Goal: Transaction & Acquisition: Purchase product/service

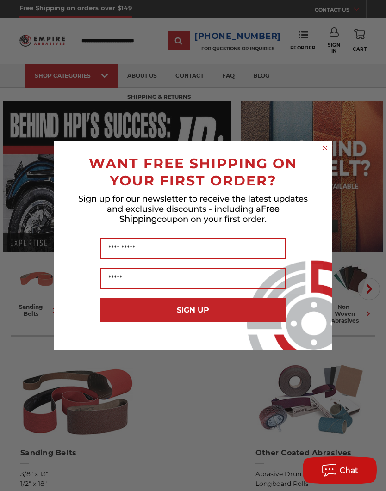
click at [321, 151] on icon "Close dialog" at bounding box center [324, 147] width 9 height 9
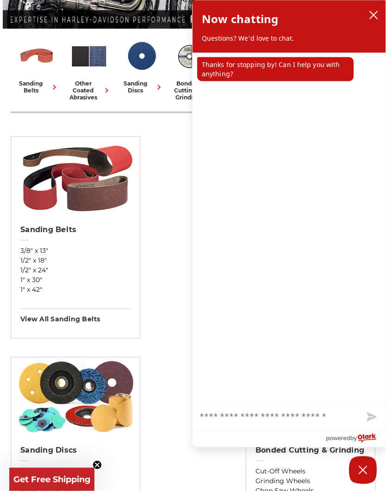
scroll to position [224, 0]
click at [373, 12] on icon "close chatbox" at bounding box center [373, 15] width 9 height 9
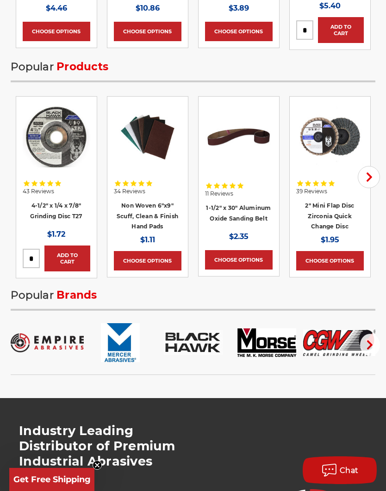
scroll to position [2069, 0]
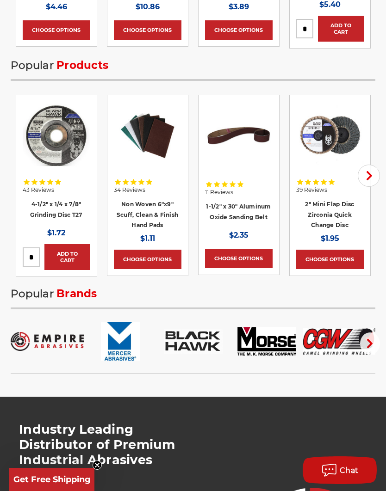
click at [373, 180] on icon "button" at bounding box center [369, 175] width 9 height 9
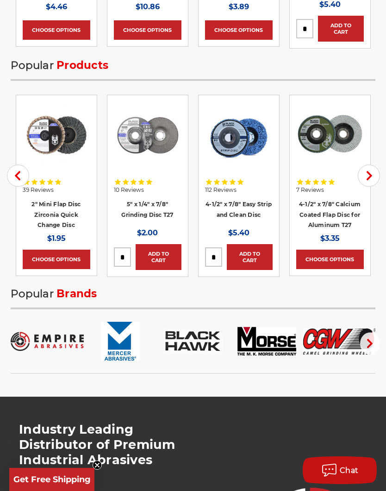
click at [369, 180] on use "button" at bounding box center [370, 175] width 6 height 9
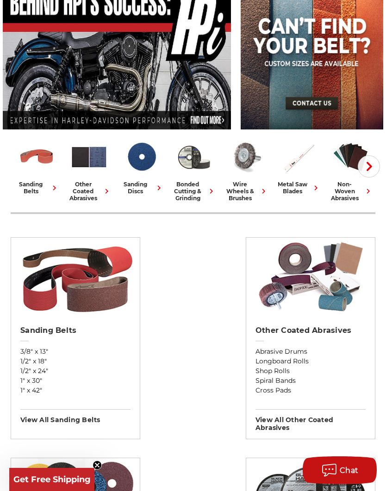
scroll to position [118, 0]
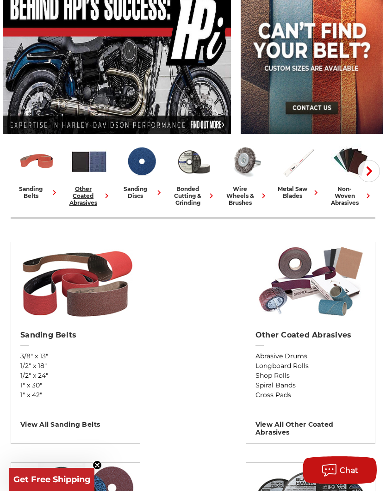
click at [100, 193] on span at bounding box center [105, 196] width 12 height 10
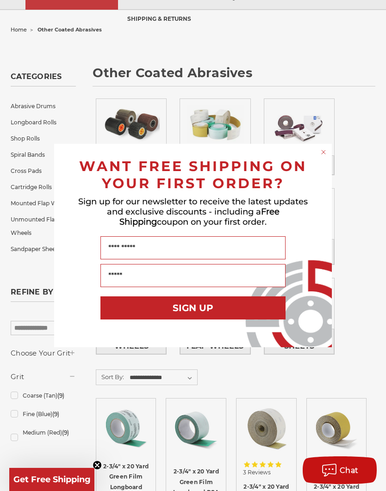
click at [316, 153] on div "WANT FREE SHIPPING ON YOUR FIRST ORDER?" at bounding box center [192, 172] width 259 height 39
click at [327, 153] on circle "Close dialog" at bounding box center [323, 152] width 9 height 9
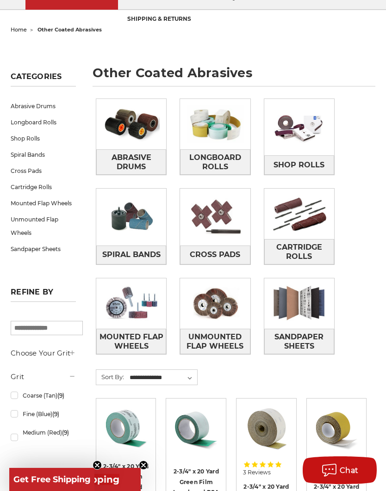
click at [307, 319] on img at bounding box center [299, 304] width 70 height 50
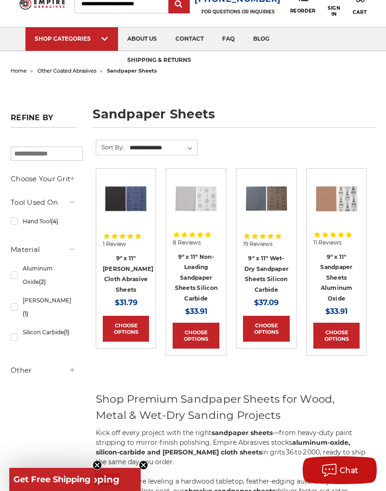
scroll to position [31, 0]
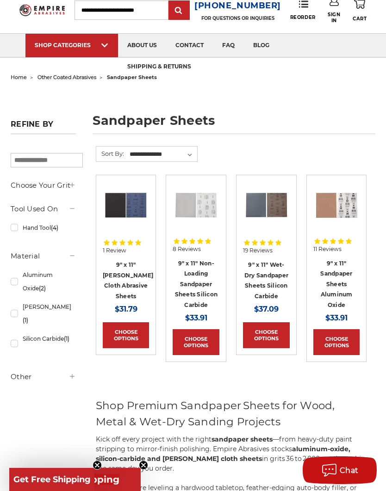
click at [340, 276] on link "9" x 11" Sandpaper Sheets Aluminum Oxide" at bounding box center [336, 284] width 32 height 49
